Goal: Ask a question

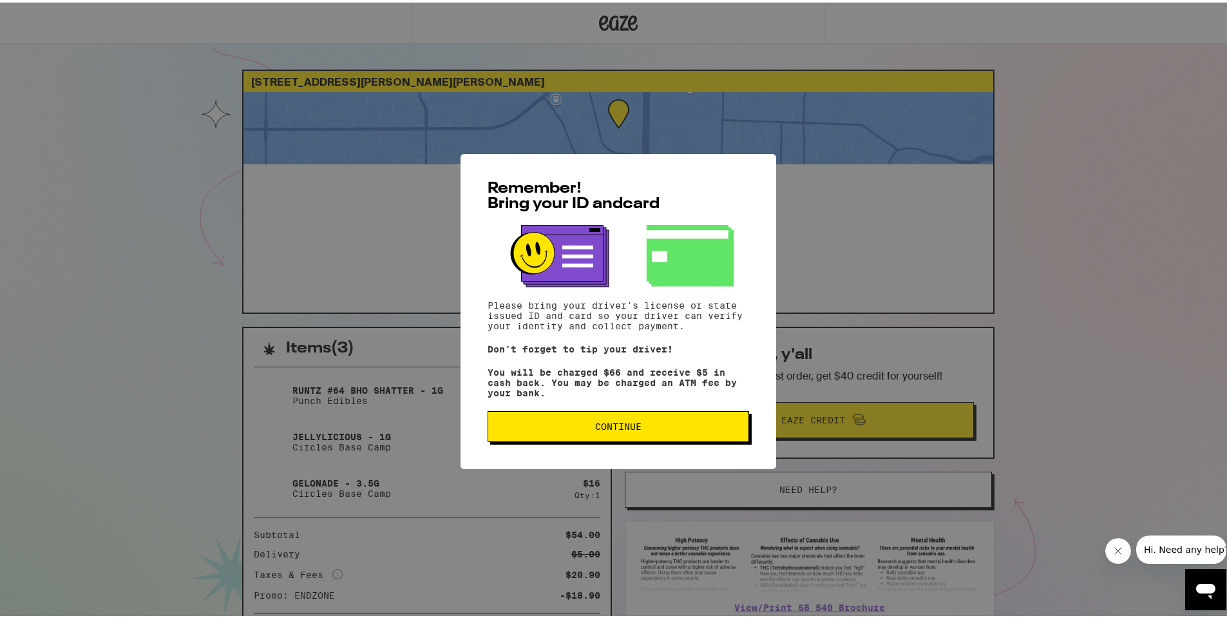
click at [531, 424] on button "Continue" at bounding box center [619, 423] width 262 height 31
click at [595, 428] on div "Remember! Bring your ID and card Please bring your driver's license or state is…" at bounding box center [619, 308] width 316 height 315
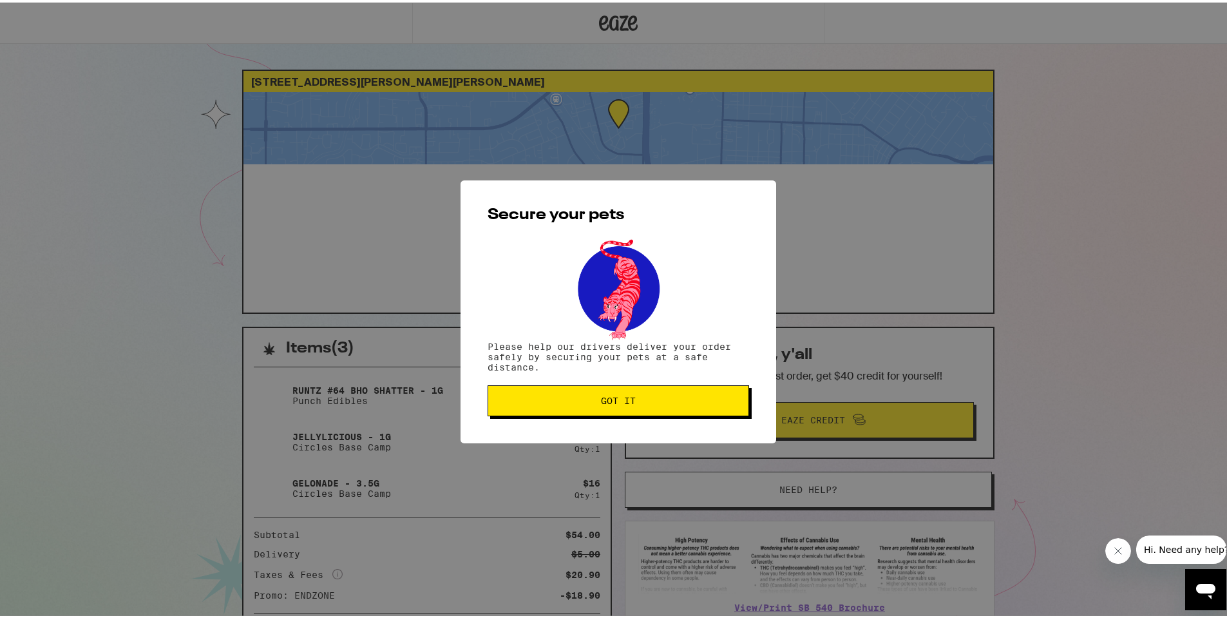
click at [674, 424] on div "Secure your pets Please help our drivers deliver your order safely by securing …" at bounding box center [619, 309] width 316 height 263
click at [662, 403] on span "Got it" at bounding box center [619, 398] width 240 height 9
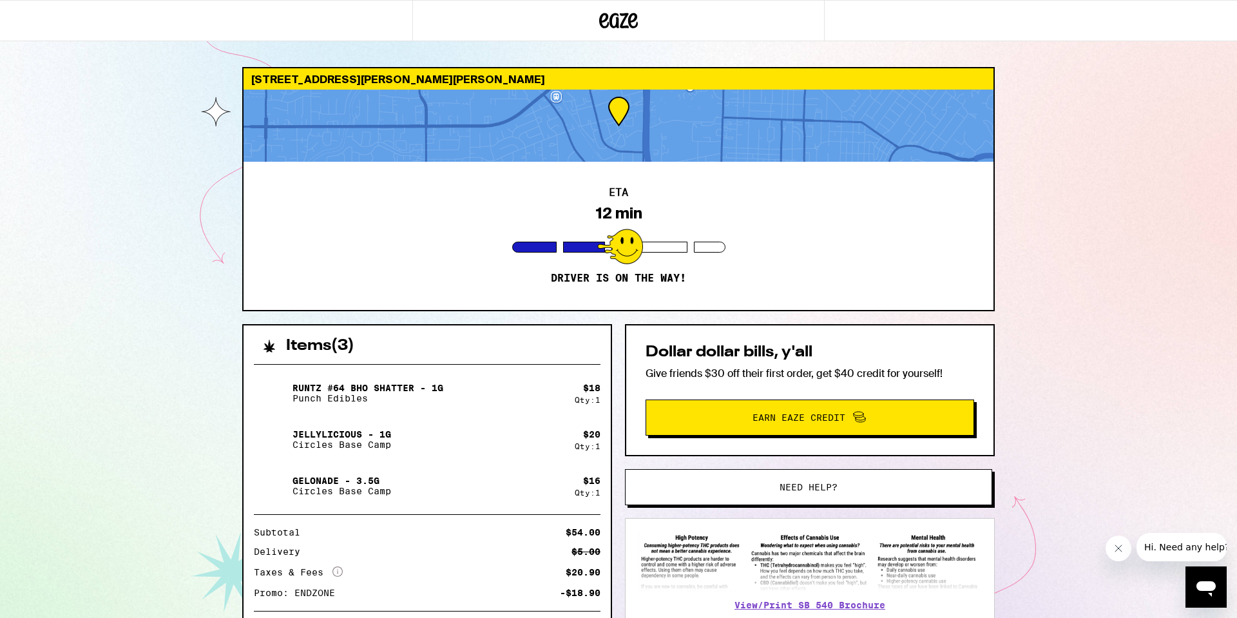
click at [456, 220] on div "ETA 12 min Driver is on the way!" at bounding box center [619, 236] width 750 height 148
click at [587, 228] on div "ETA 12 min Driver is on the way!" at bounding box center [619, 236] width 750 height 148
click at [588, 158] on div at bounding box center [619, 126] width 750 height 72
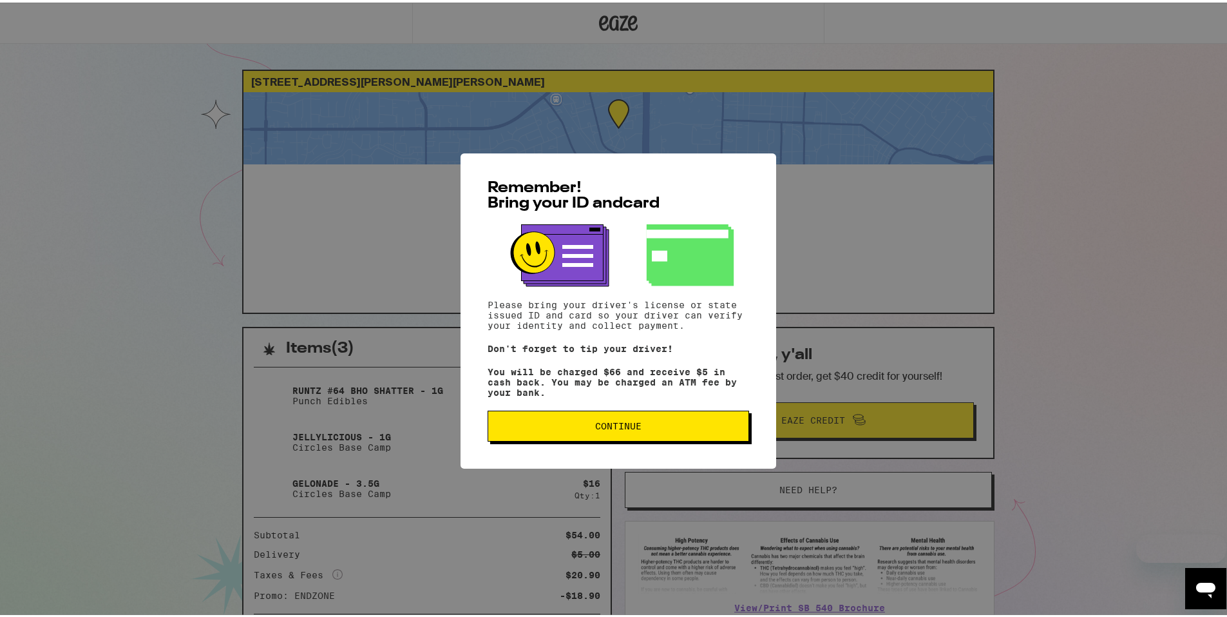
click at [582, 423] on button "Continue" at bounding box center [619, 423] width 262 height 31
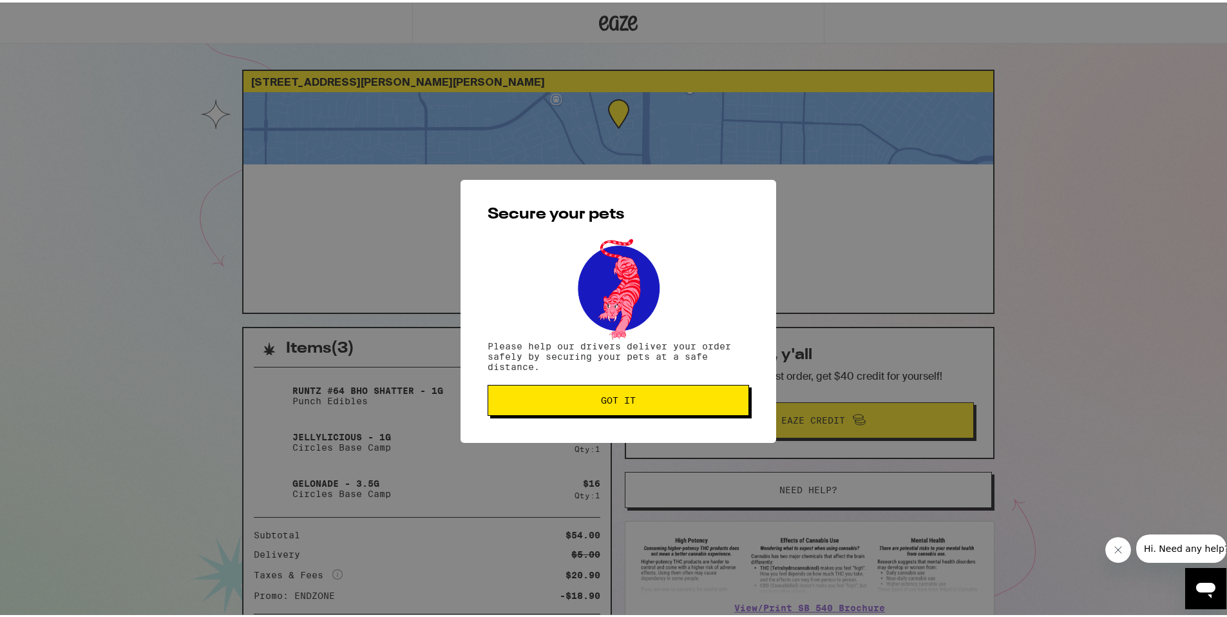
click at [588, 409] on button "Got it" at bounding box center [619, 397] width 262 height 31
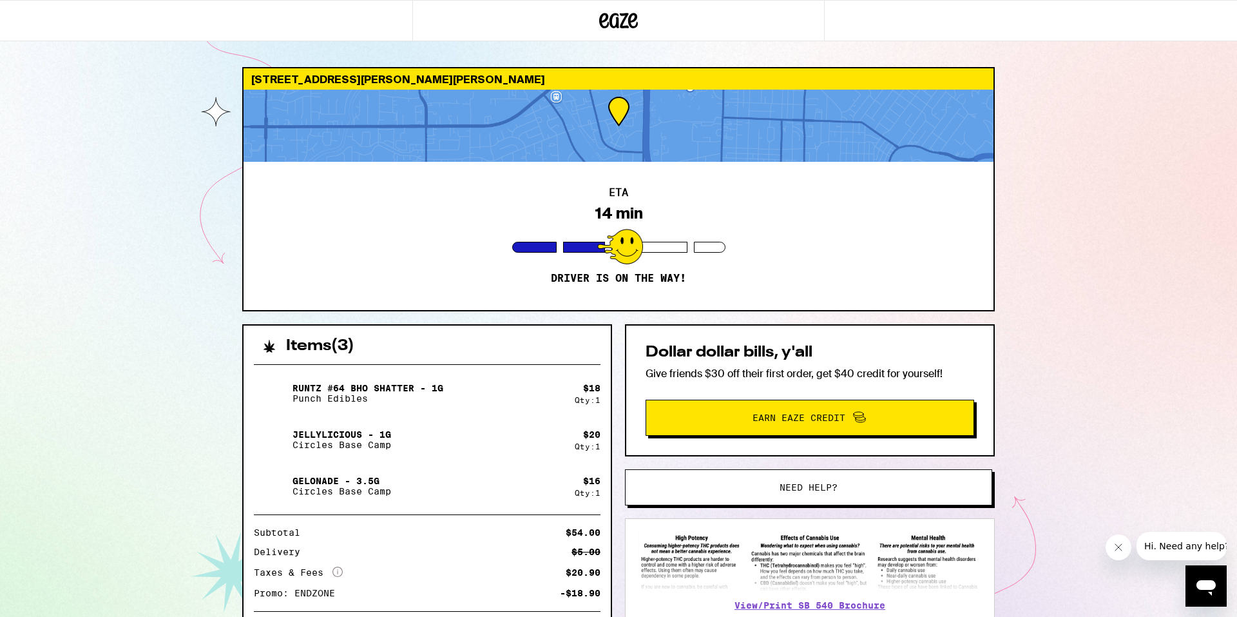
click at [481, 225] on div "ETA 14 min Driver is on the way!" at bounding box center [619, 236] width 750 height 148
click at [766, 494] on button "Need help?" at bounding box center [808, 487] width 367 height 36
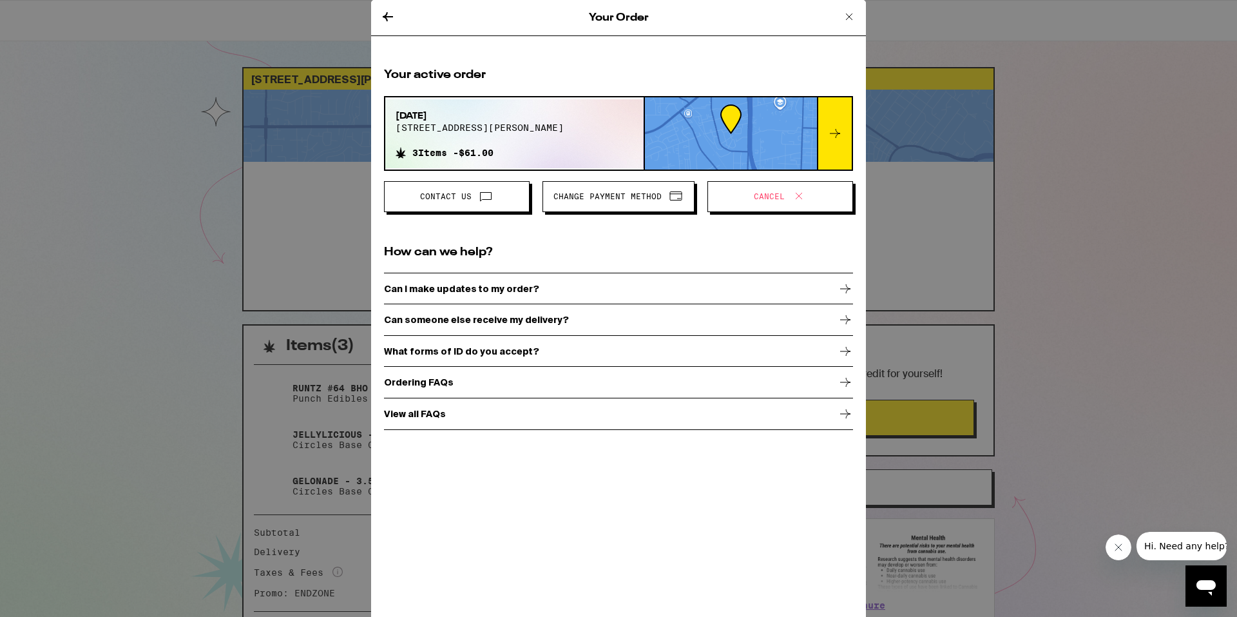
click at [479, 193] on icon at bounding box center [485, 195] width 15 height 15
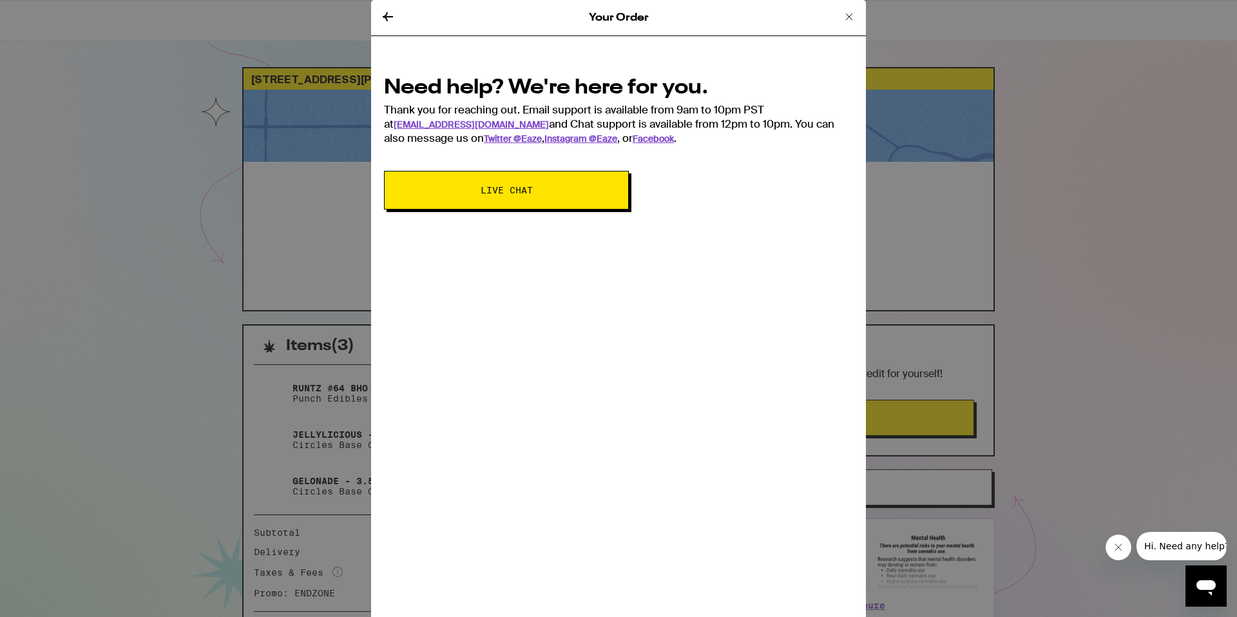
click at [526, 193] on span "Live Chat" at bounding box center [507, 190] width 52 height 9
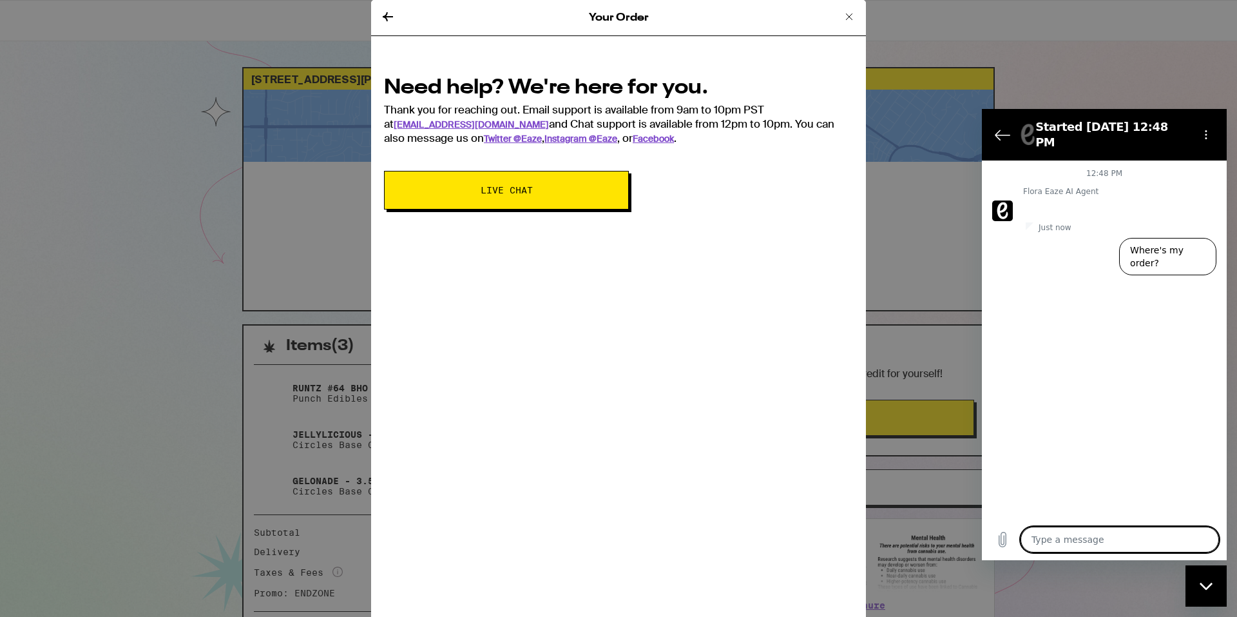
click at [1111, 539] on textarea at bounding box center [1119, 539] width 198 height 26
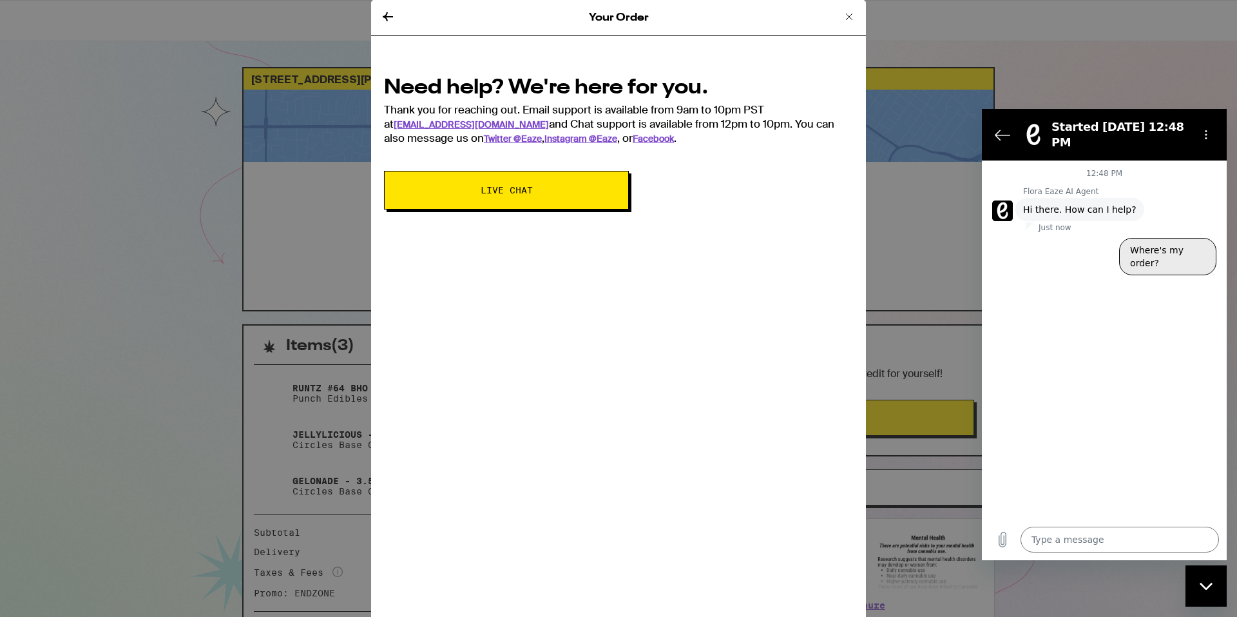
click at [1171, 244] on button "Where's my order?" at bounding box center [1167, 256] width 97 height 37
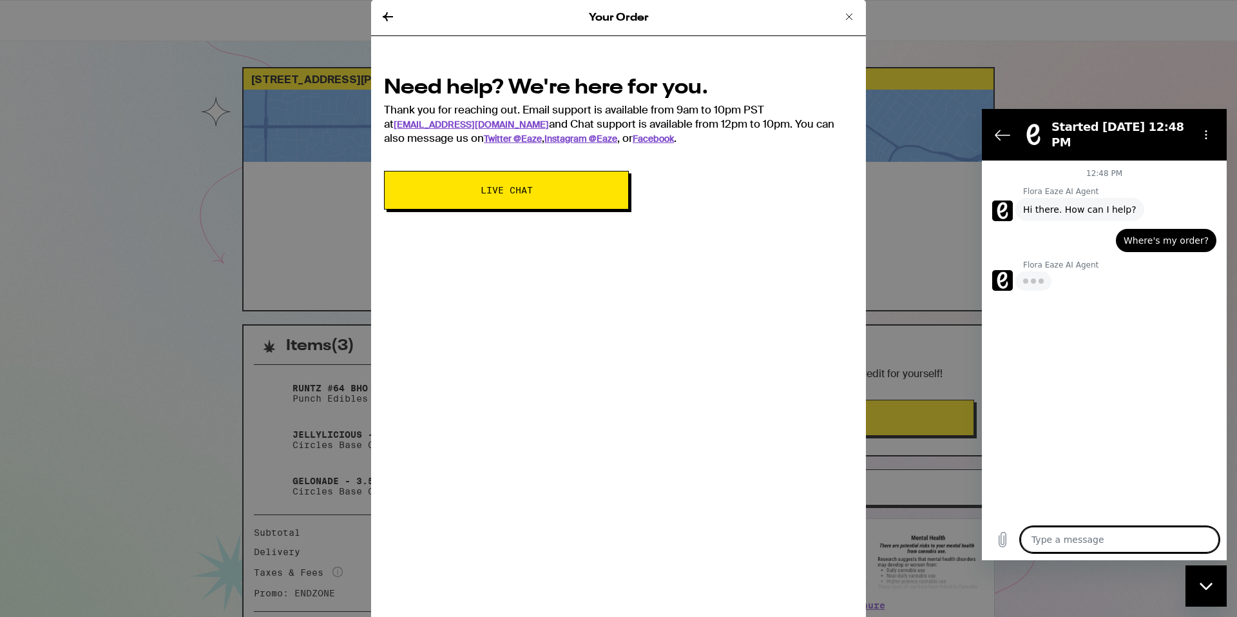
type textarea "x"
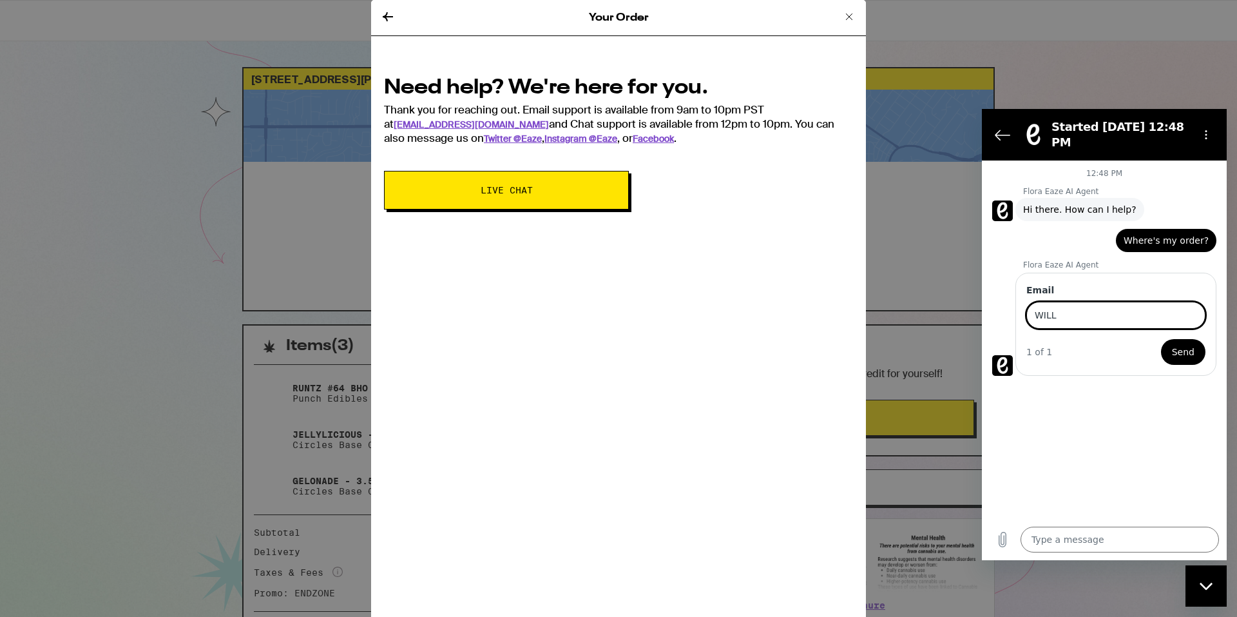
type input "will.poyser1@gmail.com"
click at [1192, 344] on span "Send" at bounding box center [1183, 351] width 23 height 15
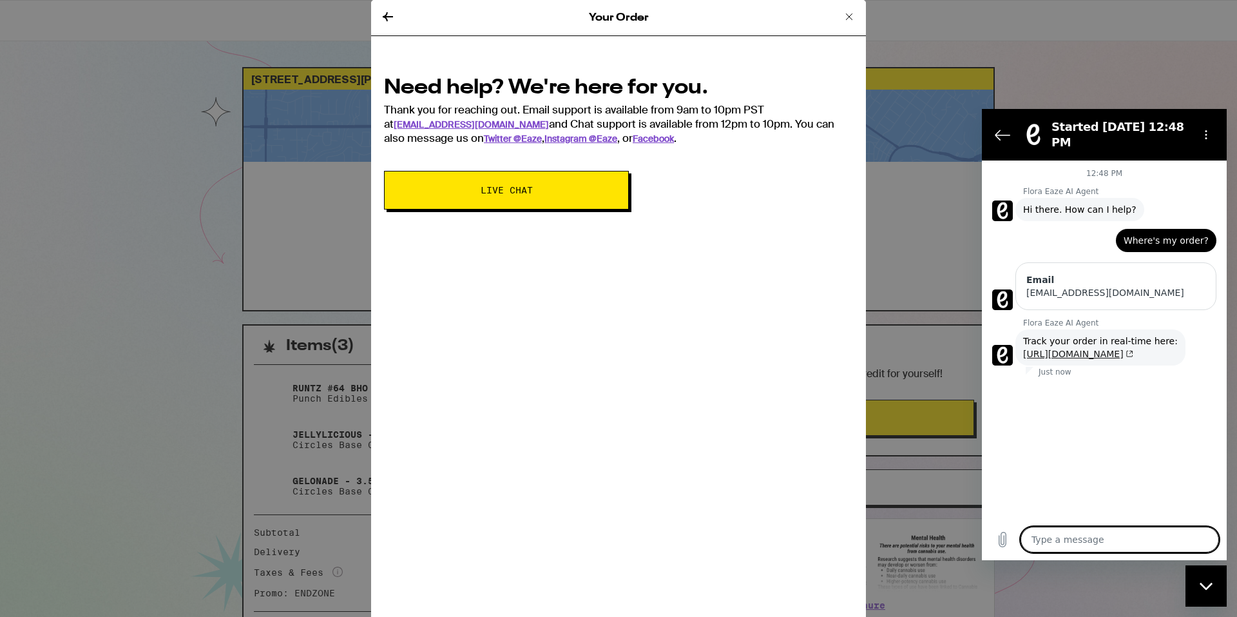
type textarea "x"
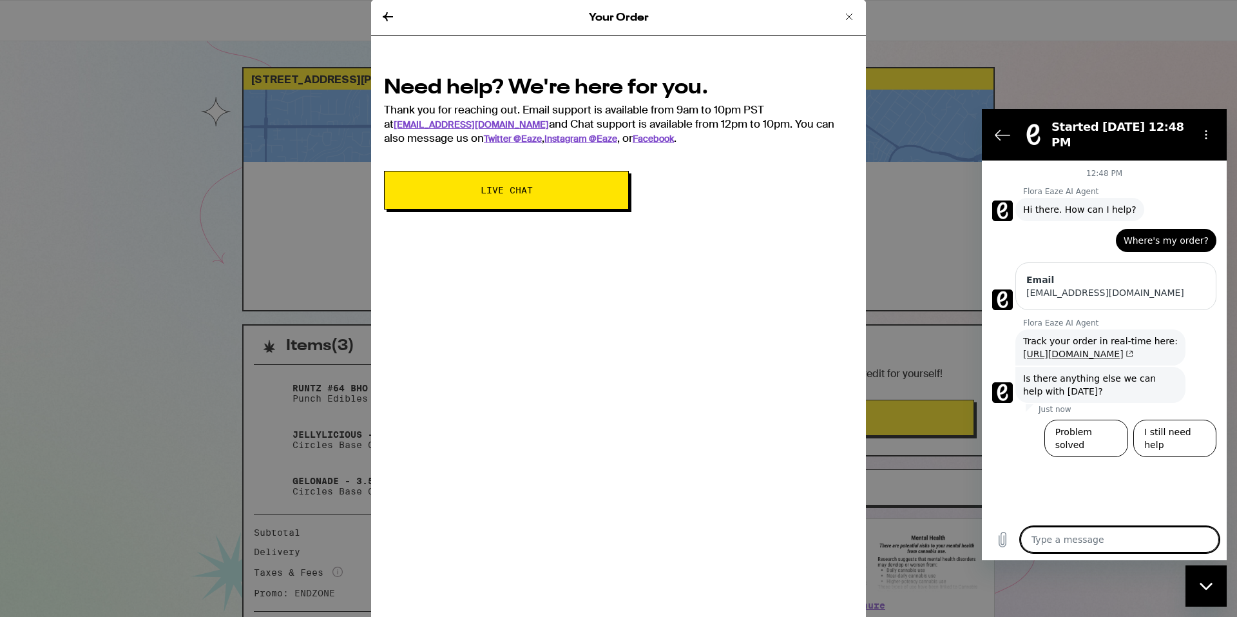
click at [1071, 349] on link "https://onf.lt/15e56e70" at bounding box center [1078, 354] width 110 height 10
